Goal: Task Accomplishment & Management: Manage account settings

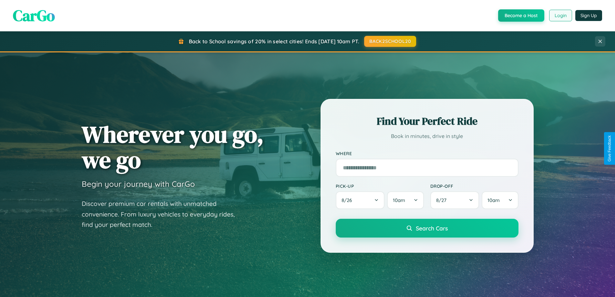
click at [560, 16] on button "Login" at bounding box center [560, 16] width 23 height 12
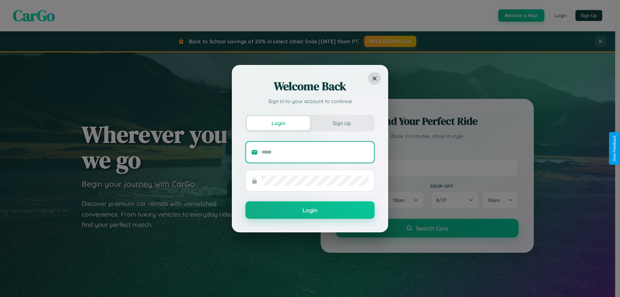
click at [315, 152] on input "text" at bounding box center [315, 152] width 107 height 10
type input "**********"
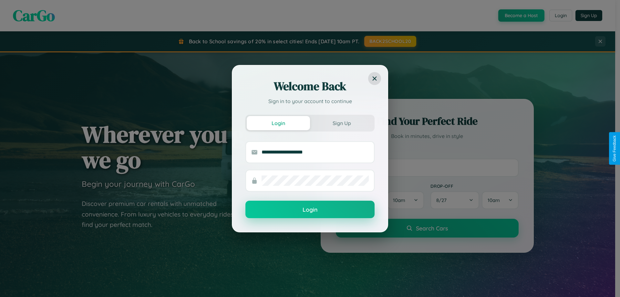
click at [310, 210] on button "Login" at bounding box center [309, 209] width 129 height 17
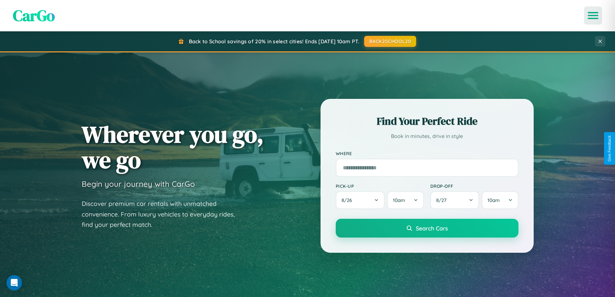
click at [593, 16] on icon "Open menu" at bounding box center [593, 16] width 9 height 6
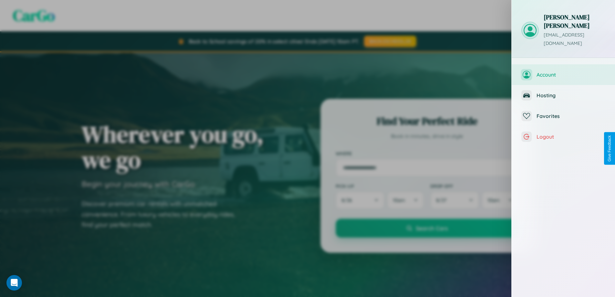
click at [564, 71] on span "Account" at bounding box center [571, 74] width 69 height 6
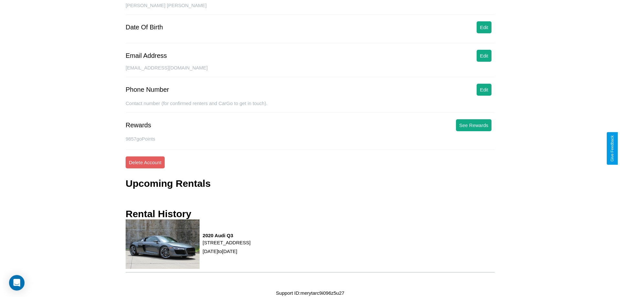
scroll to position [68, 0]
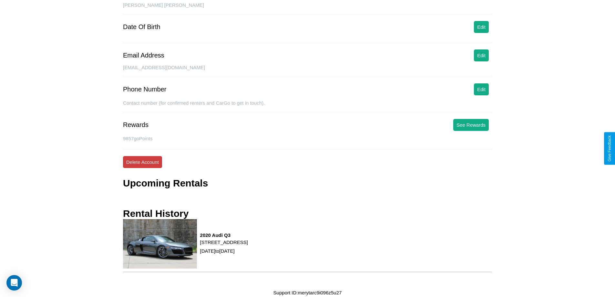
click at [142, 162] on button "Delete Account" at bounding box center [142, 162] width 39 height 12
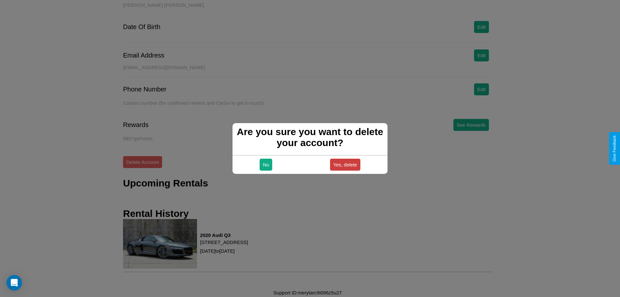
click at [345, 164] on button "Yes, delete" at bounding box center [345, 165] width 30 height 12
